Goal: Contribute content: Add original content to the website for others to see

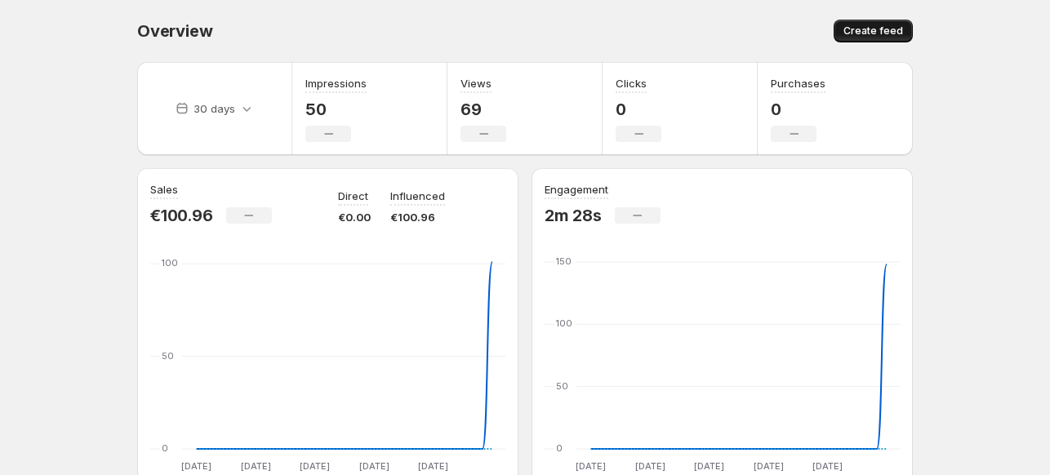
click at [859, 35] on span "Create feed" at bounding box center [873, 30] width 60 height 13
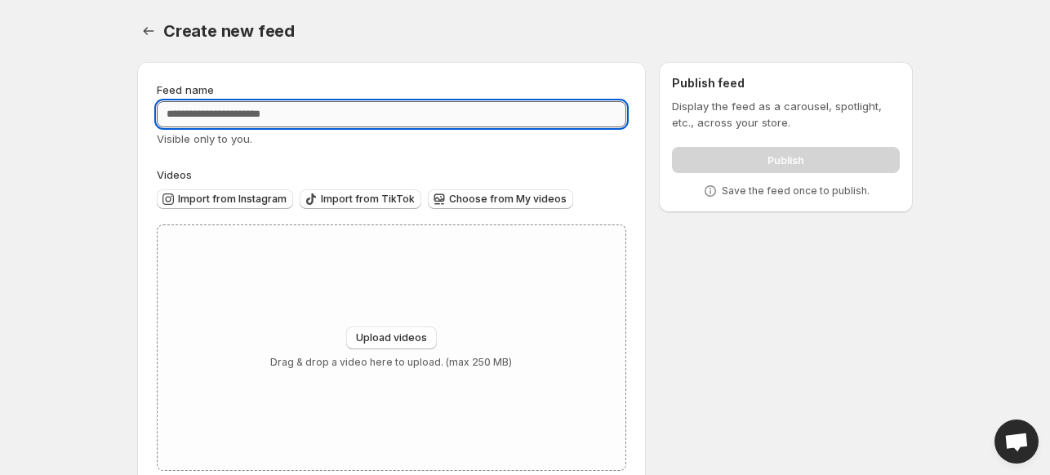
click at [405, 118] on input "Feed name" at bounding box center [391, 114] width 469 height 26
type input "*****"
click at [433, 307] on div "Upload videos Drag & drop a video here to upload. (max 250 MB)" at bounding box center [392, 347] width 468 height 245
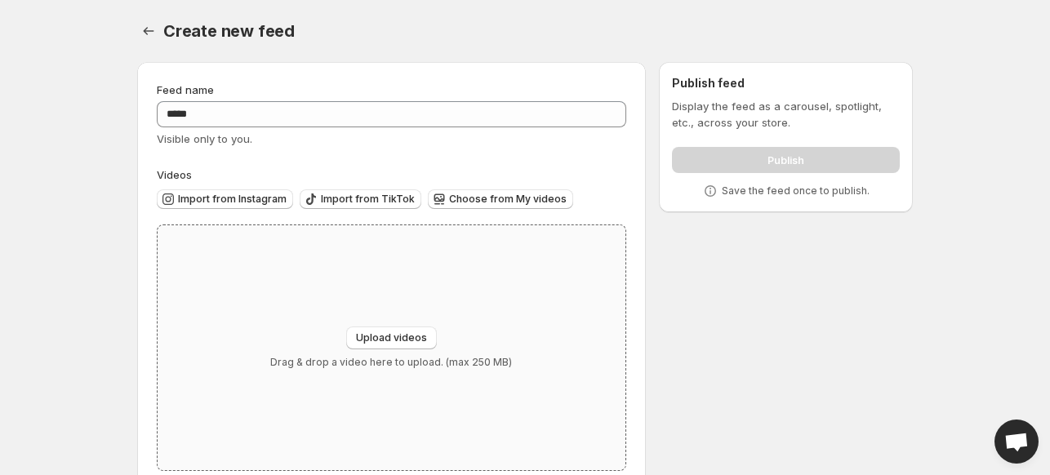
type input "**********"
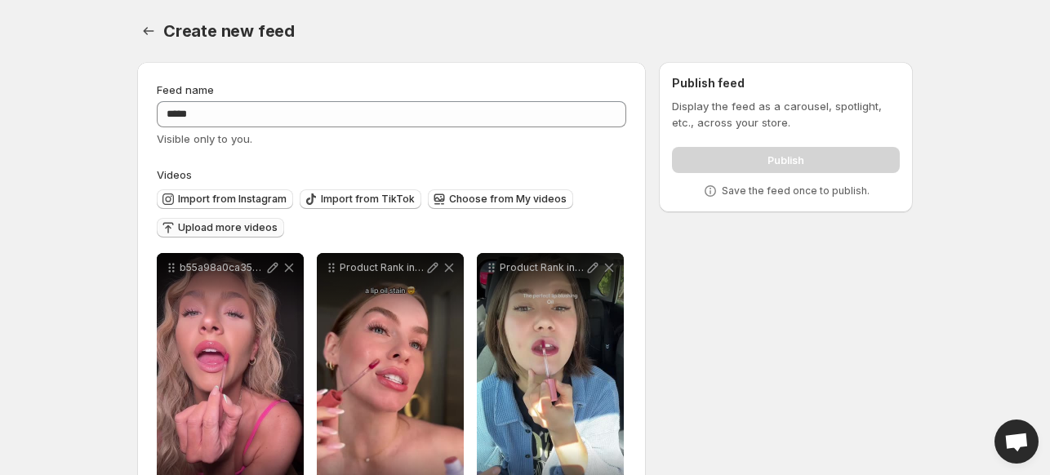
click at [261, 228] on span "Upload more videos" at bounding box center [228, 227] width 100 height 13
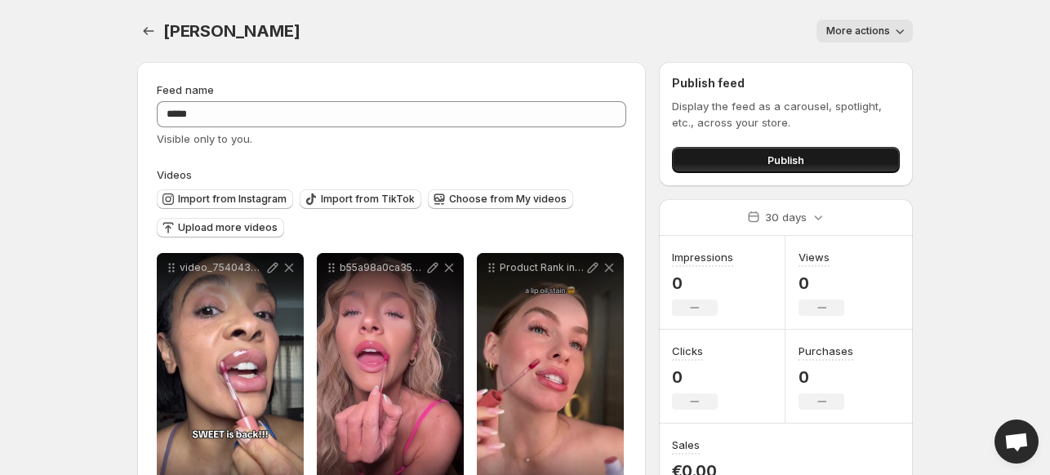
click at [758, 153] on button "Publish" at bounding box center [786, 160] width 228 height 26
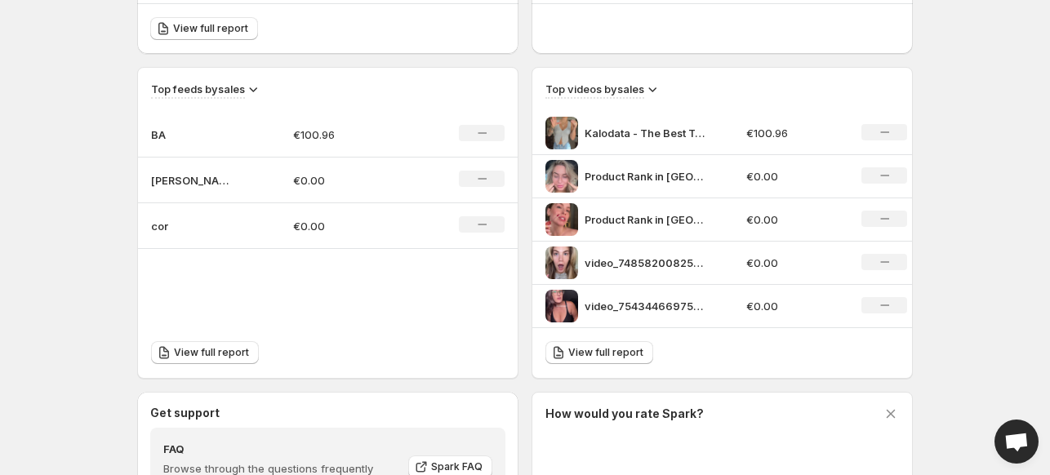
scroll to position [774, 0]
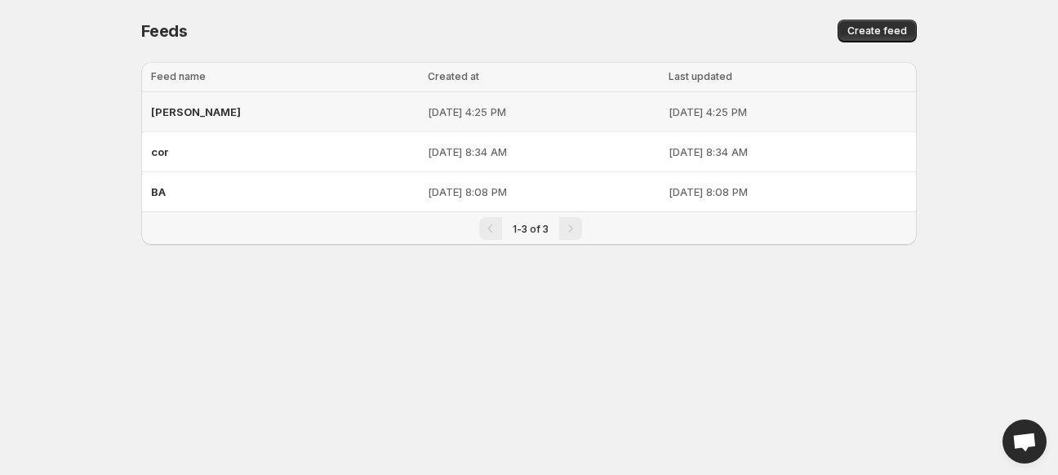
click at [255, 120] on div "[PERSON_NAME]" at bounding box center [284, 111] width 267 height 29
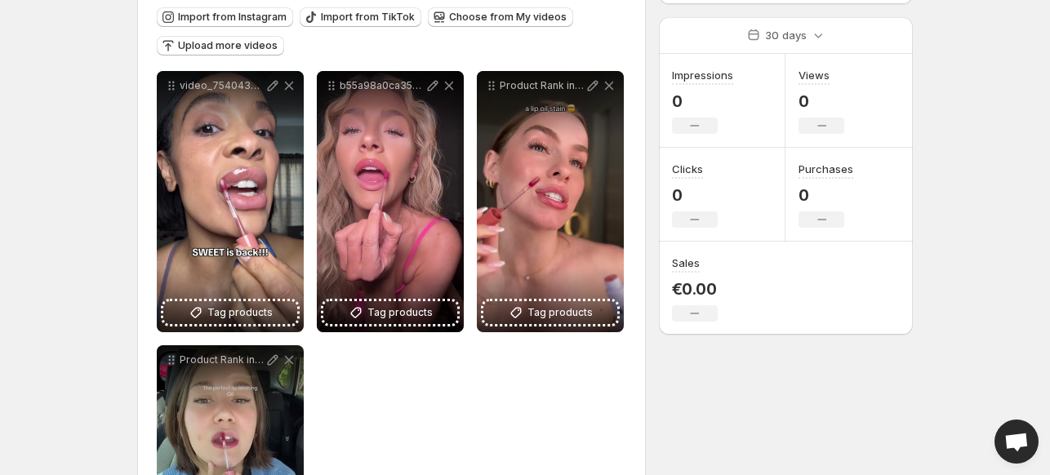
scroll to position [186, 0]
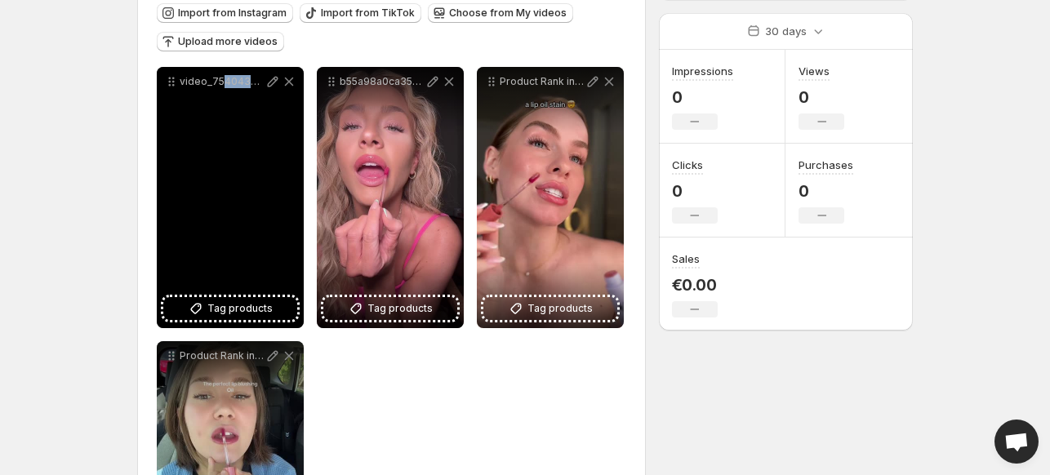
drag, startPoint x: 220, startPoint y: 94, endPoint x: 256, endPoint y: 108, distance: 38.5
click at [256, 108] on div "video_7540438031908556063" at bounding box center [230, 197] width 147 height 261
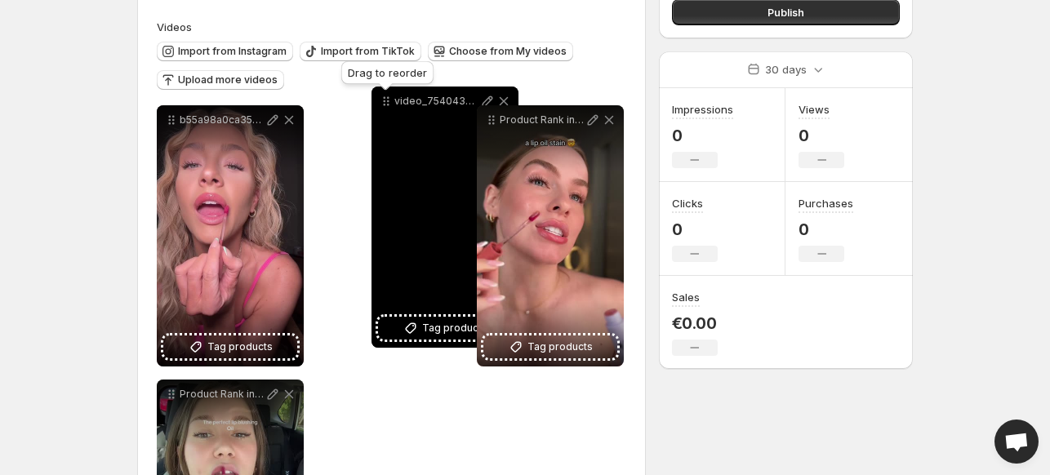
drag, startPoint x: 173, startPoint y: 78, endPoint x: 394, endPoint y: 82, distance: 221.2
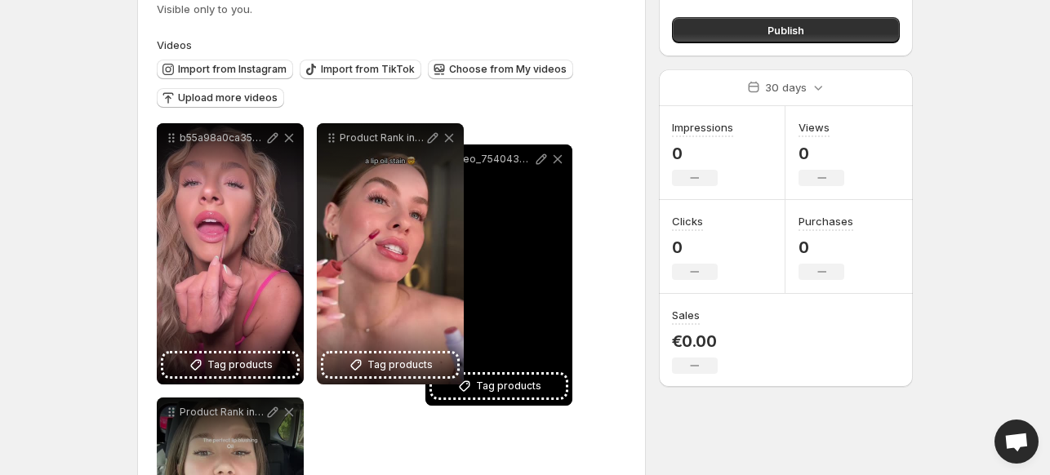
drag, startPoint x: 330, startPoint y: 139, endPoint x: 516, endPoint y: 149, distance: 186.3
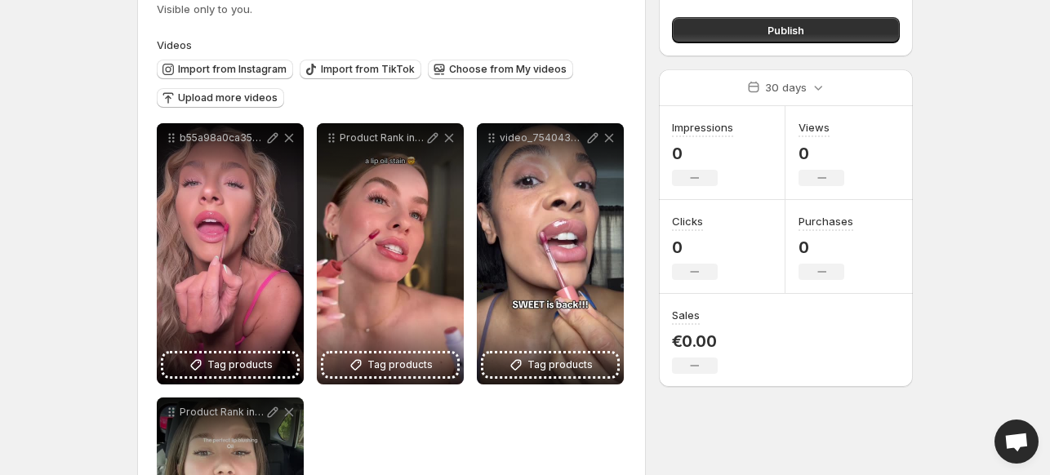
scroll to position [0, 0]
